Goal: Navigation & Orientation: Find specific page/section

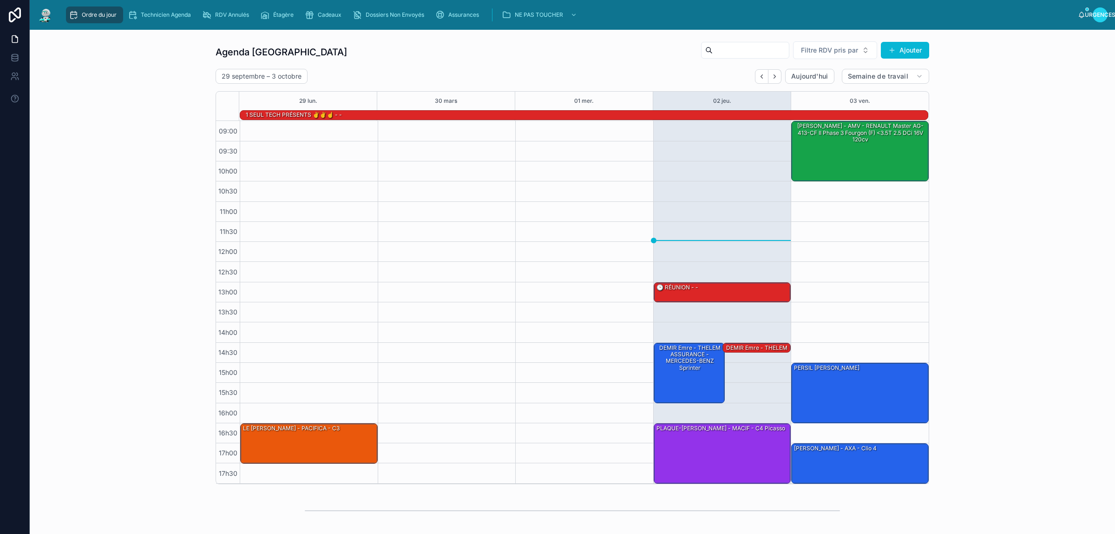
click at [128, 74] on div "Agenda Rennes Filtre RDV pris par Ajouter [DATE] – [DATE] [DATE] Semaine de tra…" at bounding box center [572, 262] width 1071 height 450
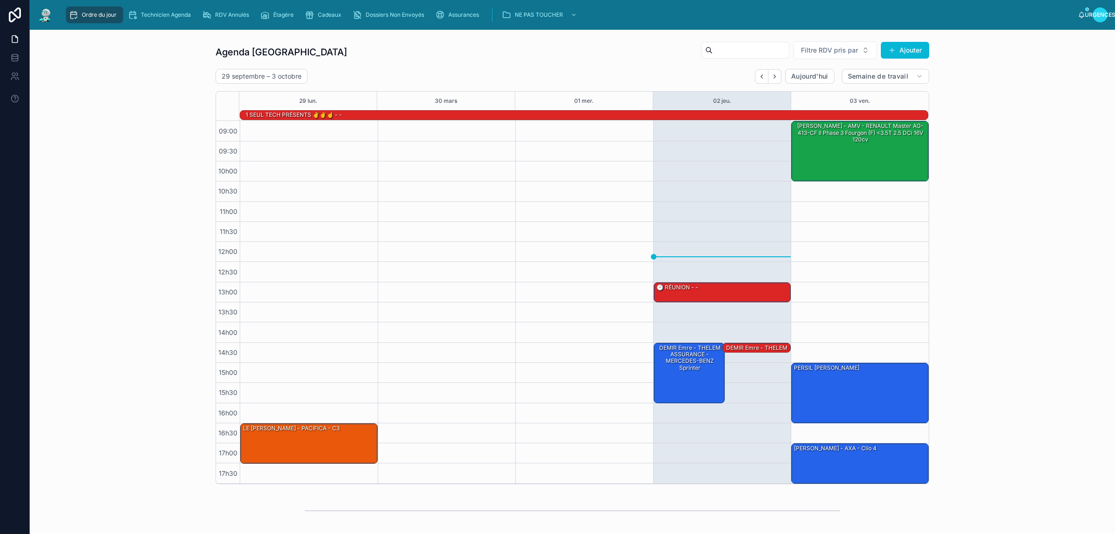
click at [64, 150] on div "Agenda Rennes Filtre RDV pris par Ajouter [DATE] – [DATE] [DATE] Semaine de tra…" at bounding box center [572, 262] width 1071 height 450
click at [772, 74] on icon "Suivant" at bounding box center [775, 76] width 7 height 7
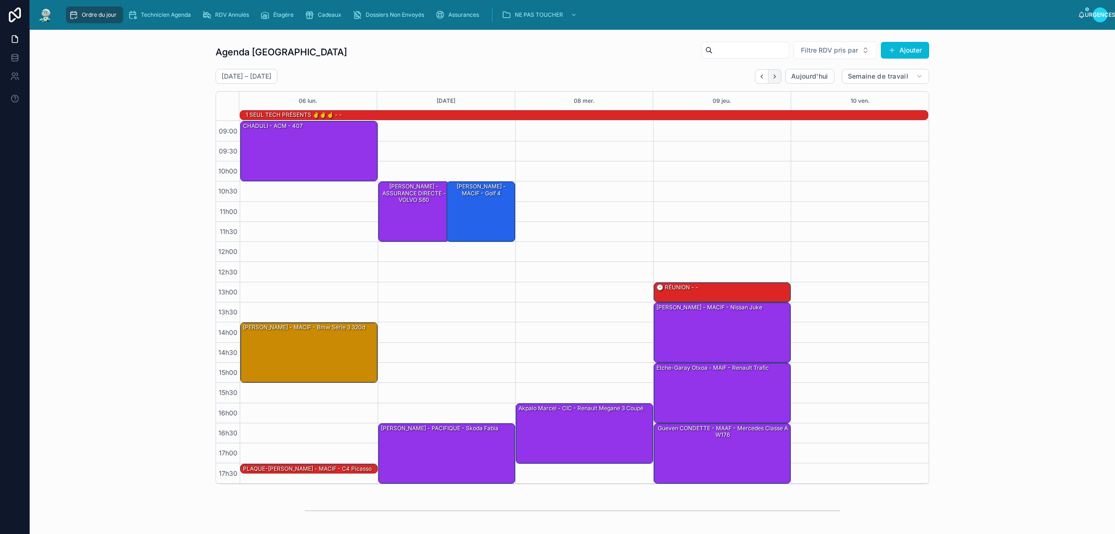
click at [773, 78] on icon "Suivant" at bounding box center [775, 76] width 7 height 7
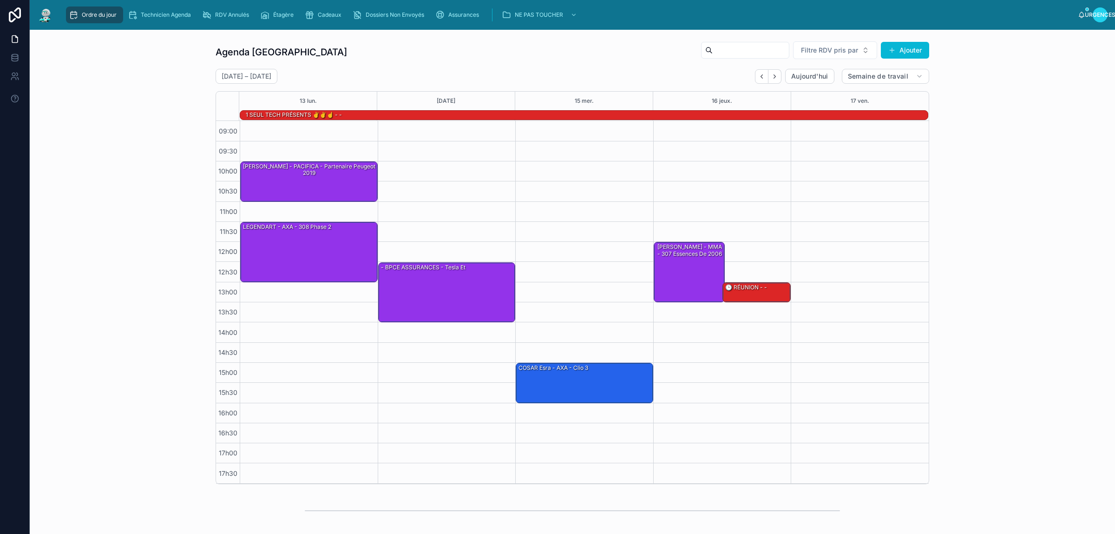
click at [773, 78] on icon "Suivant" at bounding box center [775, 76] width 7 height 7
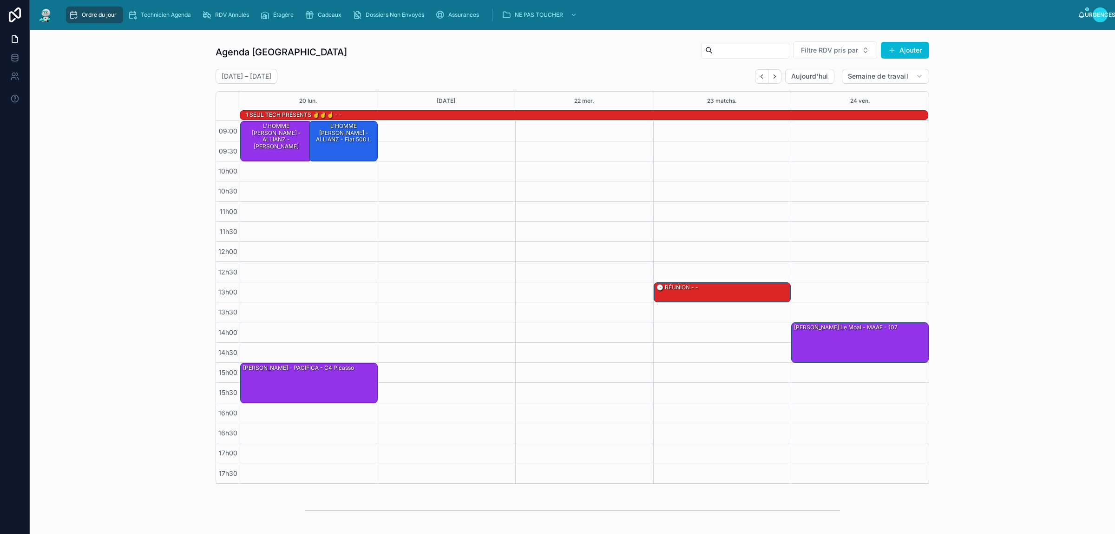
click at [773, 78] on icon "Suivant" at bounding box center [775, 76] width 7 height 7
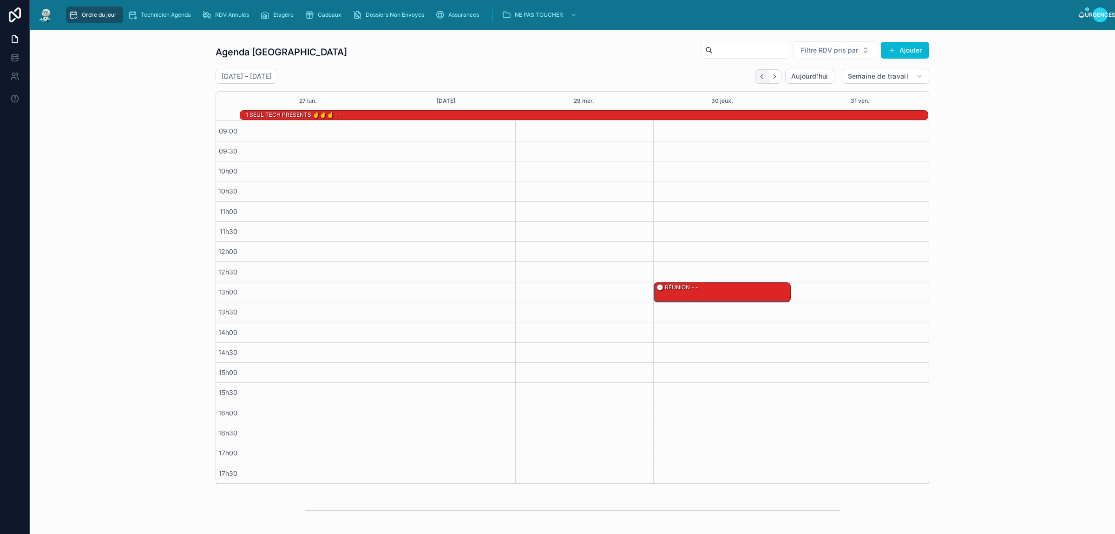
click at [759, 78] on icon "Retour" at bounding box center [762, 76] width 7 height 7
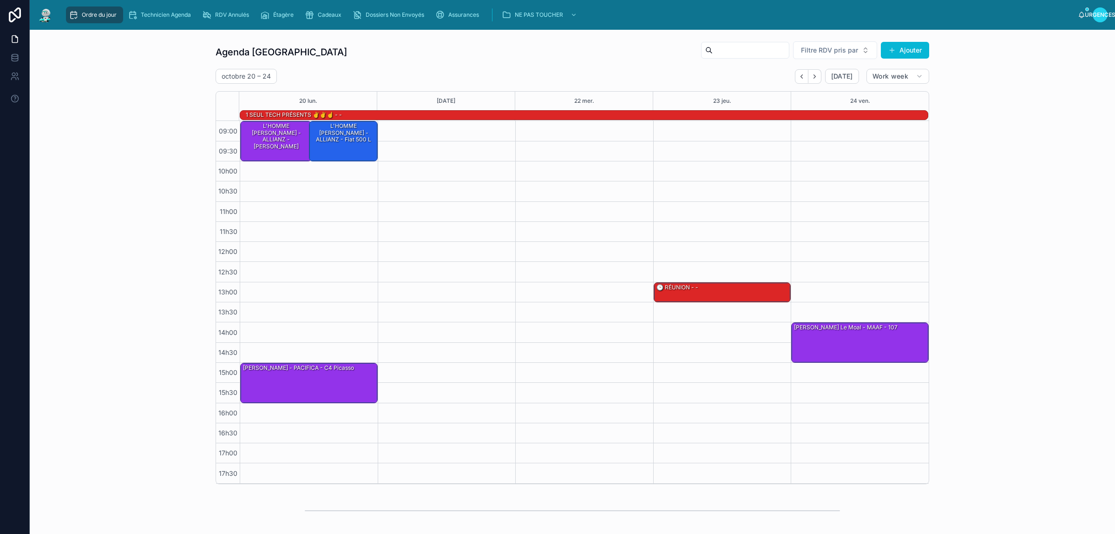
click at [758, 78] on div "[DATE] – [DATE] [DATE] Work week" at bounding box center [573, 76] width 714 height 15
click at [759, 78] on icon "Retour" at bounding box center [762, 76] width 7 height 7
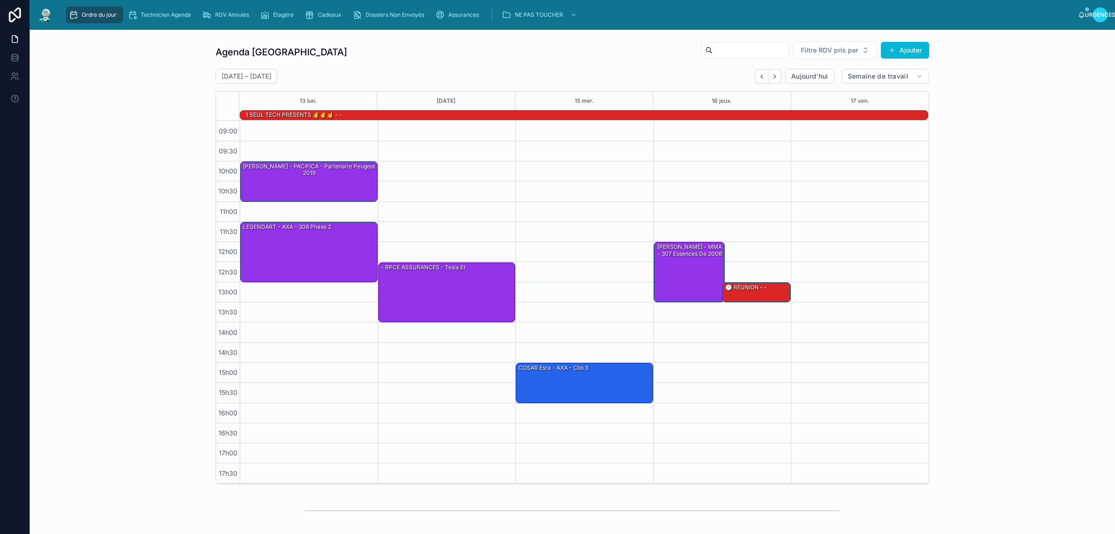
click at [759, 78] on icon "Retour" at bounding box center [762, 76] width 7 height 7
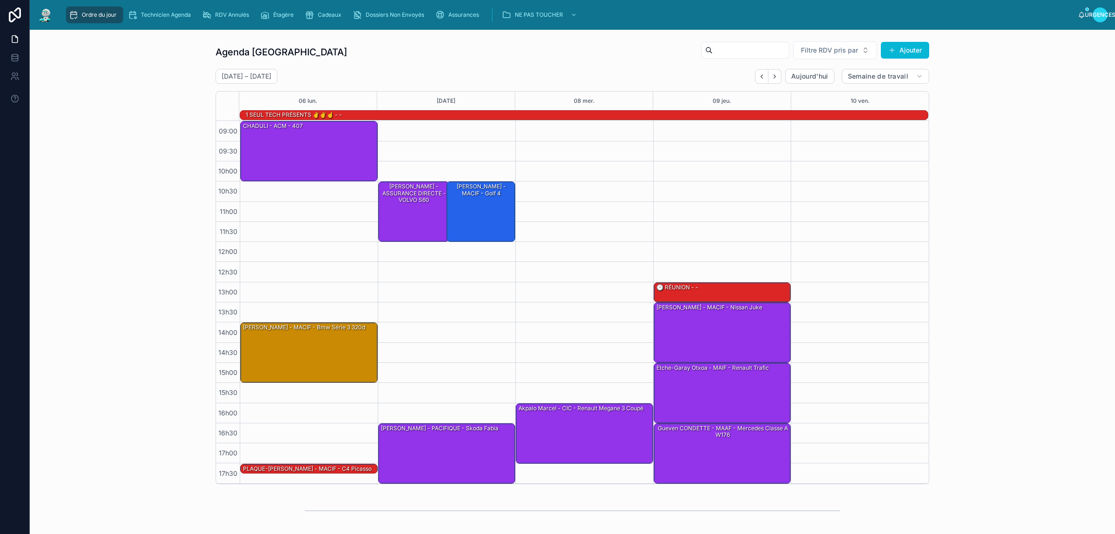
click at [759, 78] on icon "Retour" at bounding box center [762, 76] width 7 height 7
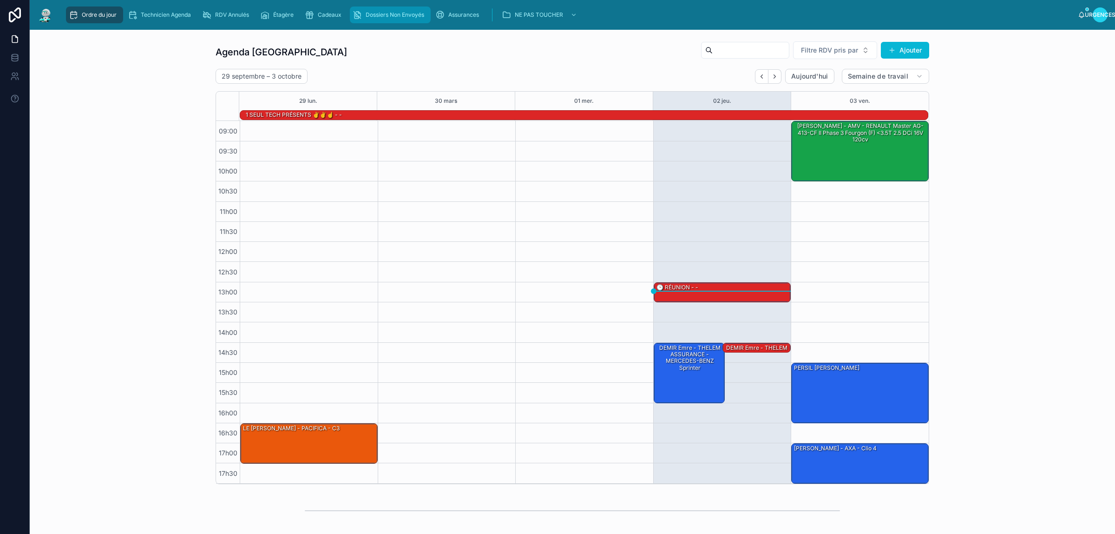
click at [384, 21] on div "Dossiers Non Envoyés" at bounding box center [390, 14] width 75 height 15
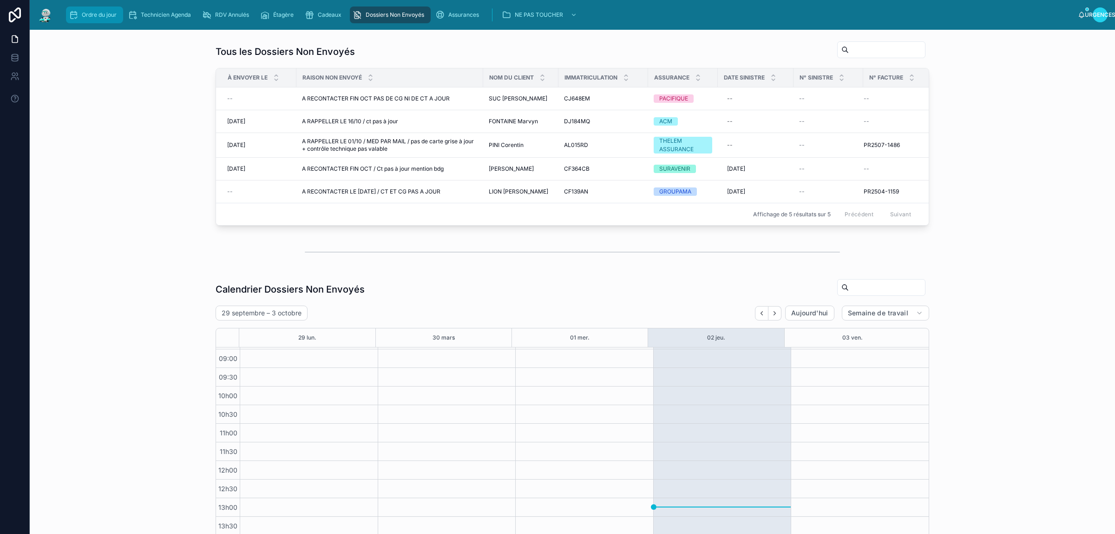
click at [95, 15] on font "Ordre du jour" at bounding box center [99, 14] width 35 height 7
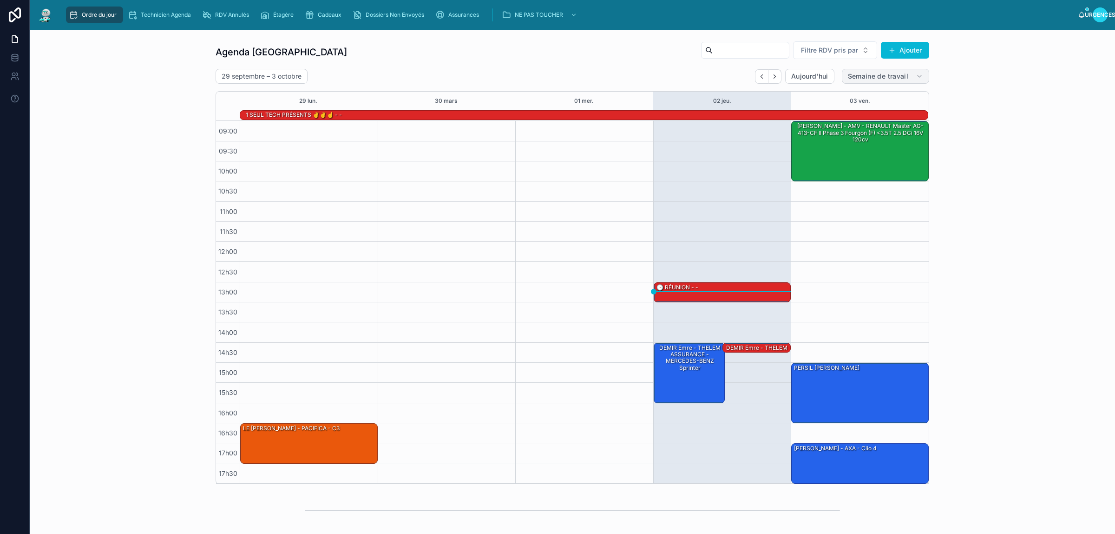
click at [865, 73] on font "Semaine de travail" at bounding box center [878, 76] width 60 height 8
click at [863, 73] on font "Semaine de travail" at bounding box center [878, 76] width 60 height 8
click at [810, 75] on font "Aujourd'hui" at bounding box center [810, 76] width 37 height 8
click at [832, 49] on font "Filtre RDV pris par" at bounding box center [829, 50] width 57 height 8
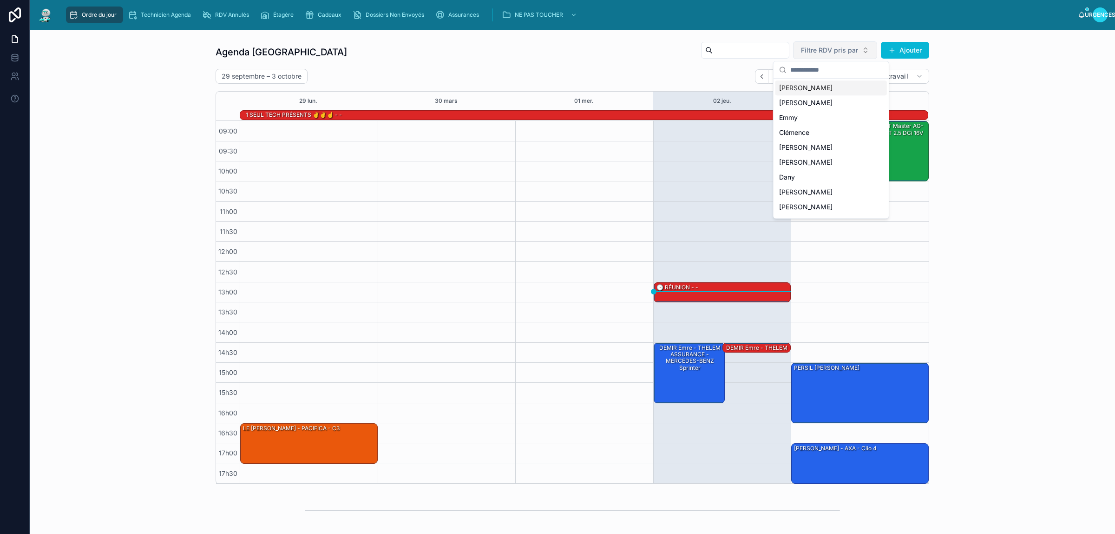
click at [832, 49] on font "Filtre RDV pris par" at bounding box center [829, 50] width 57 height 8
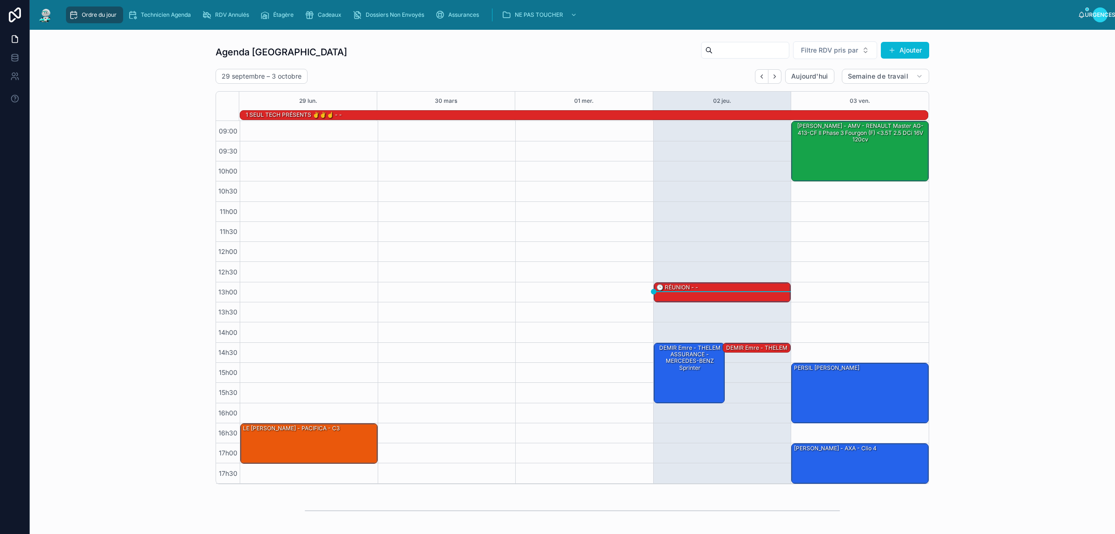
click at [157, 97] on div "Agenda Rennes Filtre RDV pris par Ajouter [DATE] – [DATE] [DATE] Semaine de tra…" at bounding box center [572, 262] width 1071 height 450
